Goal: Find specific page/section: Find specific page/section

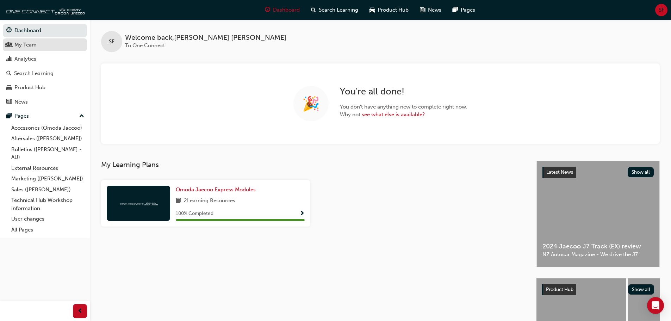
click at [26, 45] on div "My Team" at bounding box center [25, 45] width 22 height 8
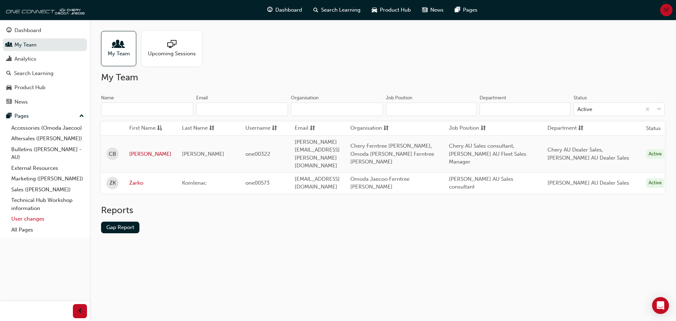
click at [36, 220] on link "User changes" at bounding box center [47, 218] width 79 height 11
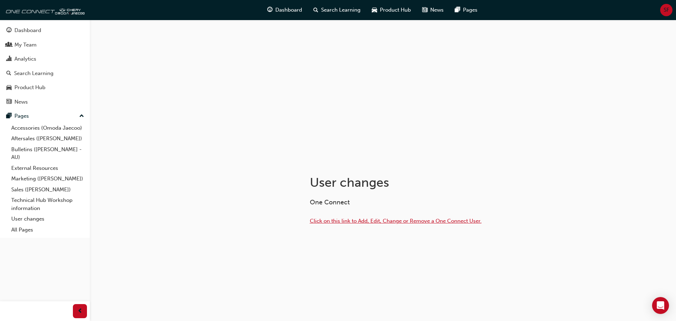
click at [362, 222] on span "Click on this link to Add, Edit, Change or Remove a One Connect User." at bounding box center [396, 221] width 172 height 6
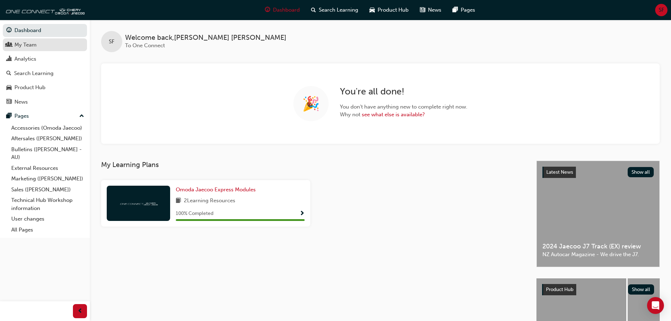
click at [28, 45] on div "My Team" at bounding box center [25, 45] width 22 height 8
